Goal: Task Accomplishment & Management: Use online tool/utility

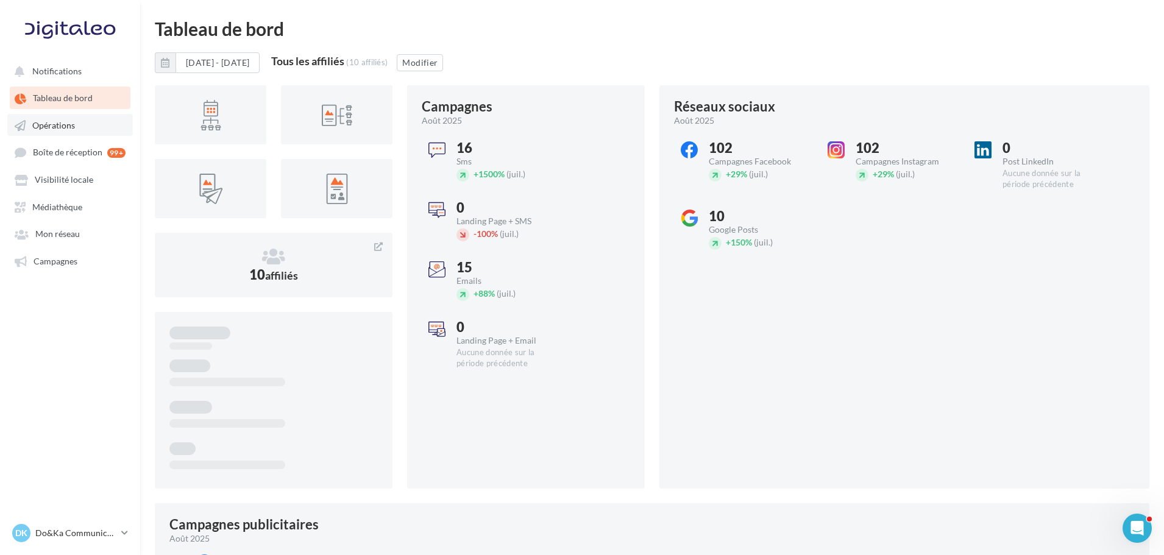
click at [85, 131] on link "Opérations" at bounding box center [70, 125] width 126 height 22
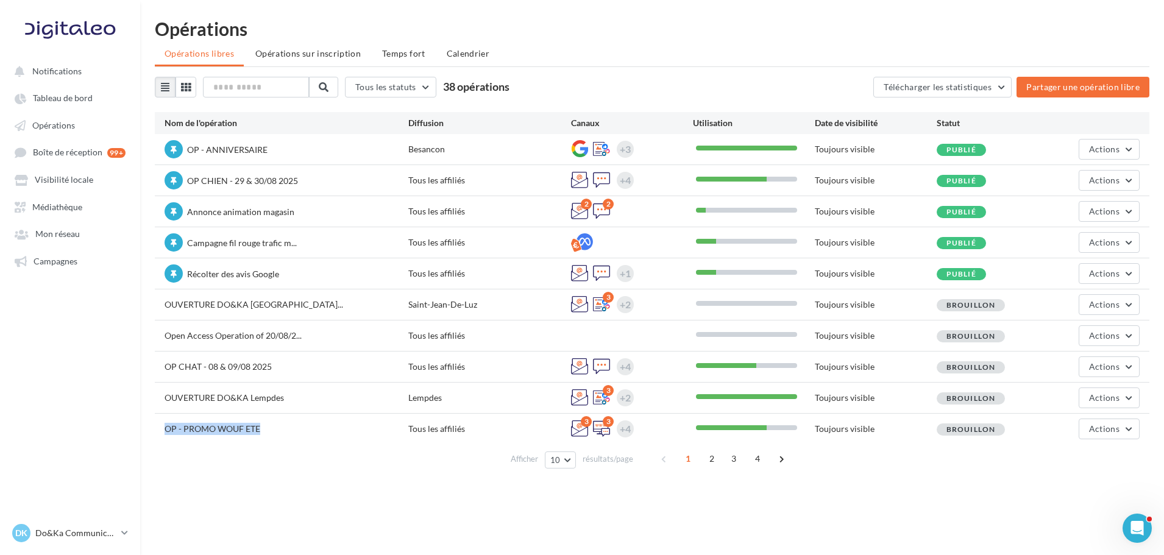
drag, startPoint x: 162, startPoint y: 432, endPoint x: 278, endPoint y: 423, distance: 116.2
click at [280, 422] on div "OP - PROMO WOUF ETE Tous les affiliés 3 3 +4 Toujours visible Brouillon Actions" at bounding box center [652, 429] width 995 height 30
click at [275, 439] on div "OP - PROMO WOUF ETE Tous les affiliés 3 3 +4 Toujours visible Brouillon Actions" at bounding box center [652, 429] width 995 height 30
click at [1135, 421] on button "Actions" at bounding box center [1109, 429] width 61 height 21
click at [1100, 314] on button "Dupliquer" at bounding box center [1079, 306] width 122 height 32
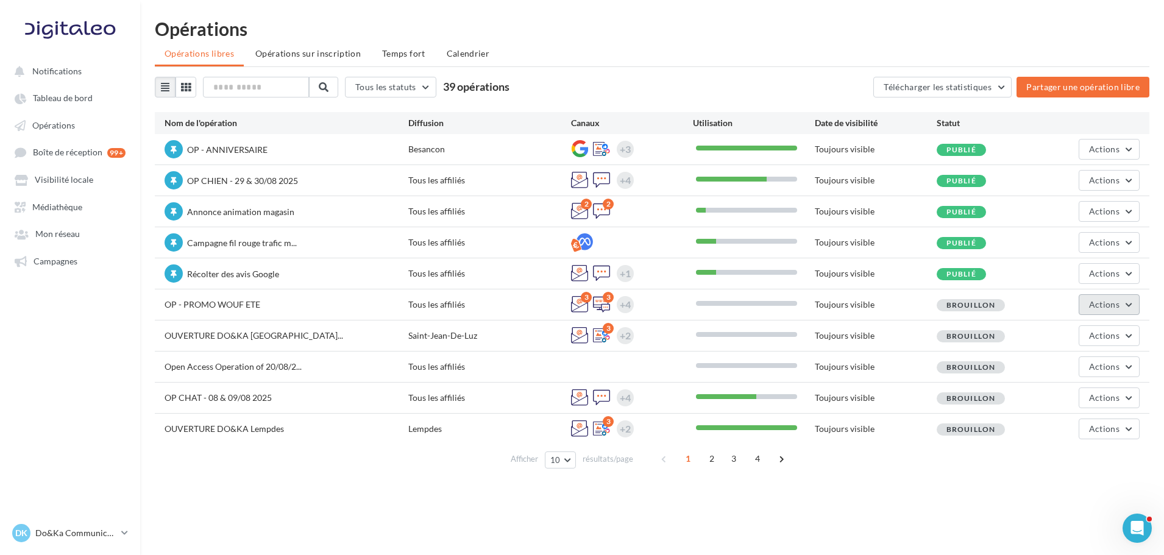
click at [1110, 298] on button "Actions" at bounding box center [1109, 304] width 61 height 21
click at [1097, 324] on button "Editer" at bounding box center [1079, 334] width 122 height 32
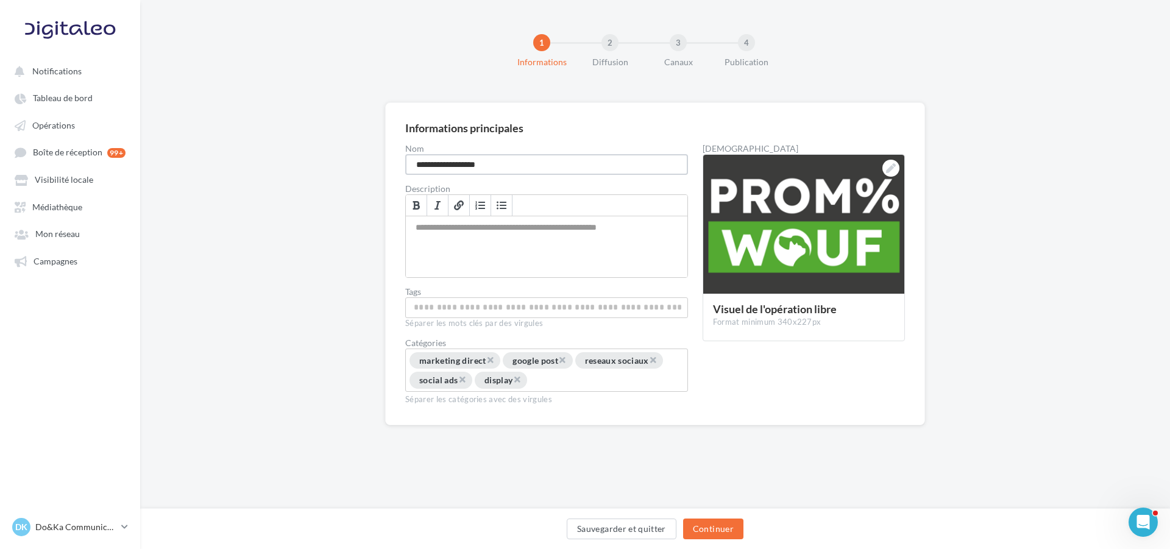
click at [510, 165] on input "**********" at bounding box center [546, 164] width 283 height 21
type input "**********"
click at [728, 525] on button "Continuer" at bounding box center [713, 529] width 60 height 21
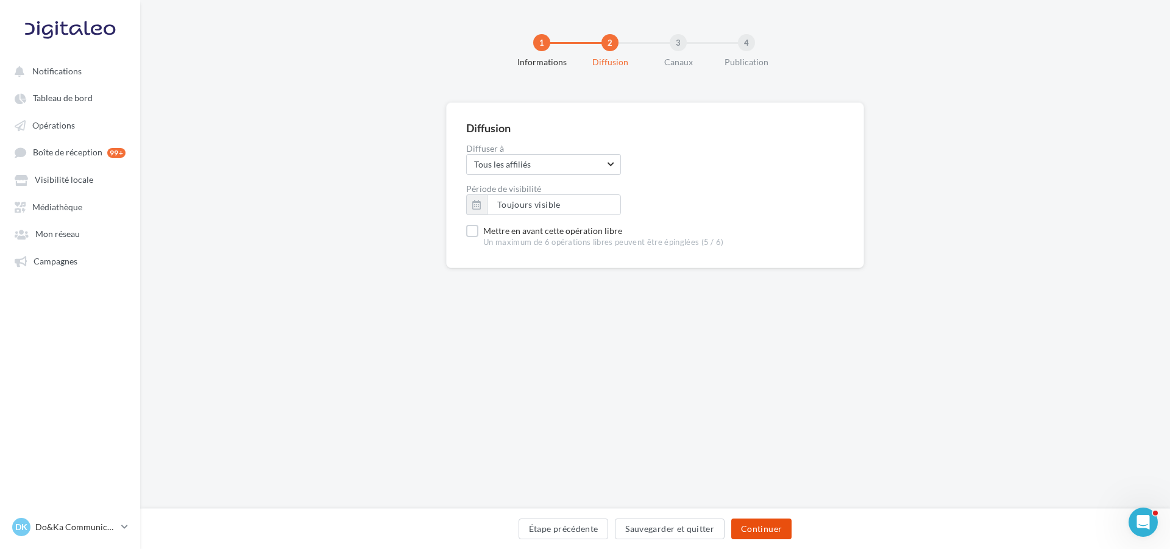
click at [759, 528] on button "Continuer" at bounding box center [761, 529] width 60 height 21
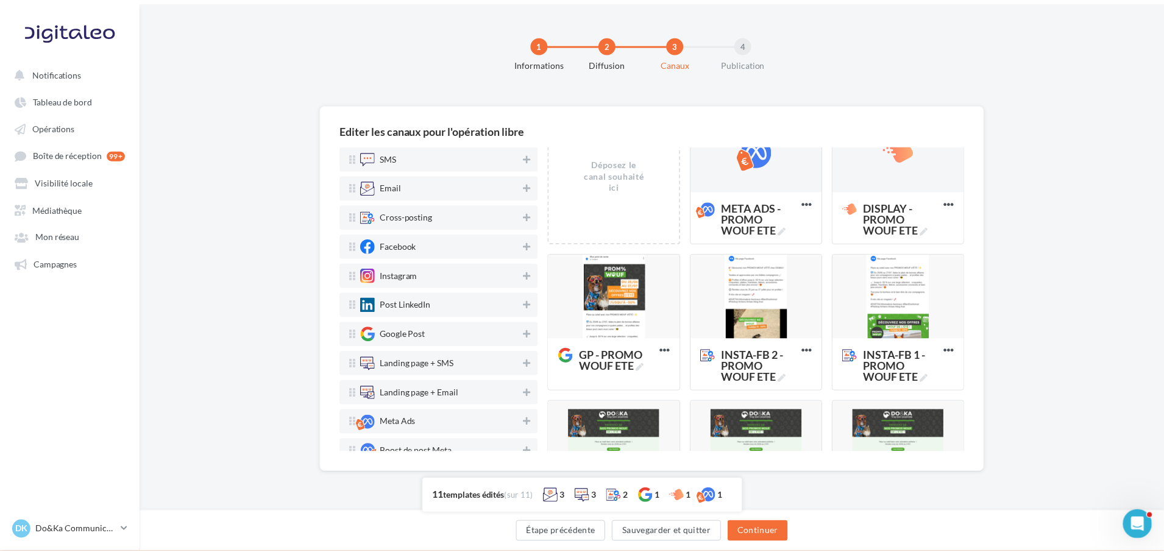
scroll to position [61, 0]
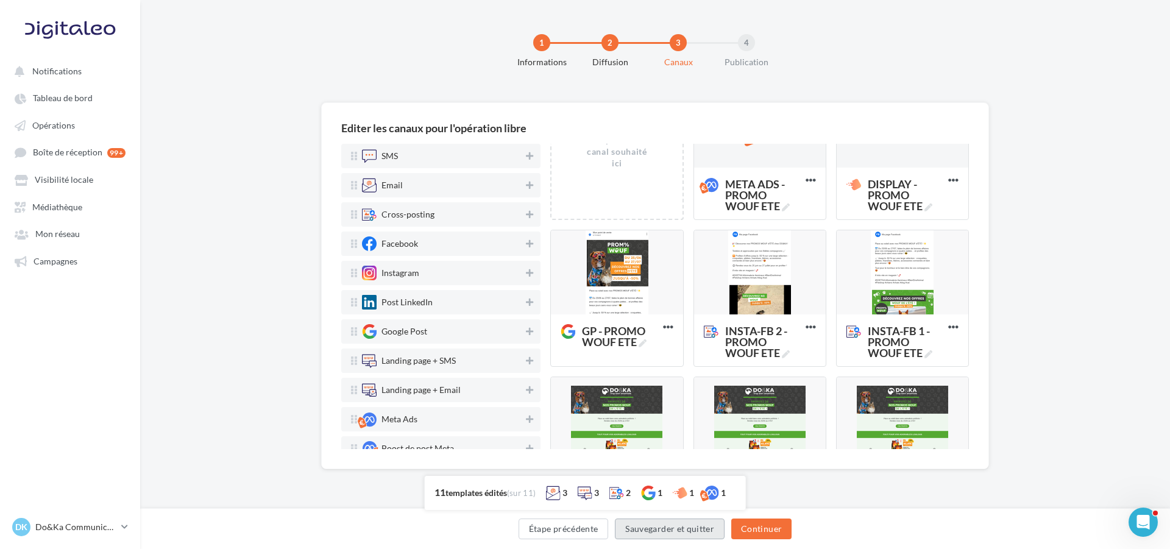
click at [708, 529] on button "Sauvegarder et quitter" at bounding box center [670, 529] width 110 height 21
